Goal: Information Seeking & Learning: Learn about a topic

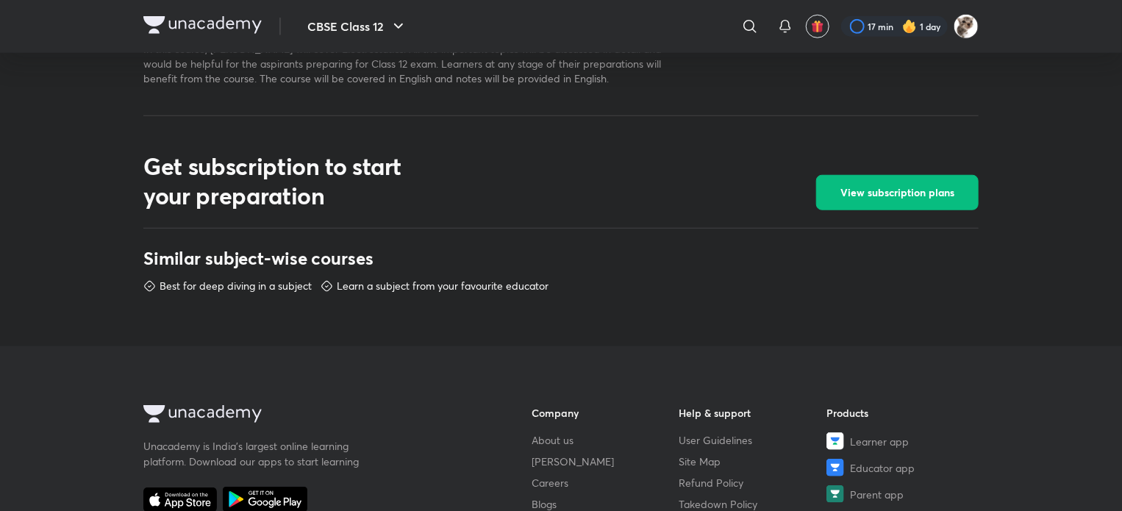
scroll to position [561, 0]
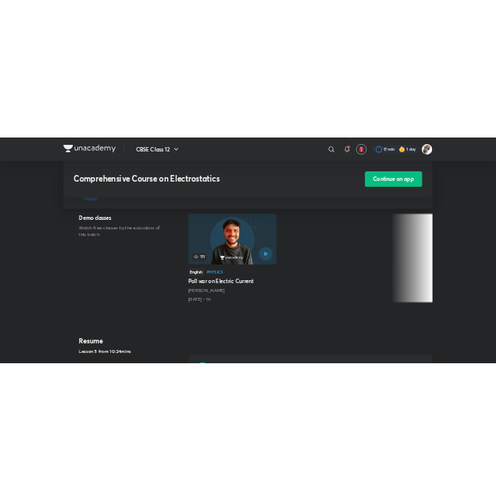
scroll to position [272, 0]
